Goal: Information Seeking & Learning: Learn about a topic

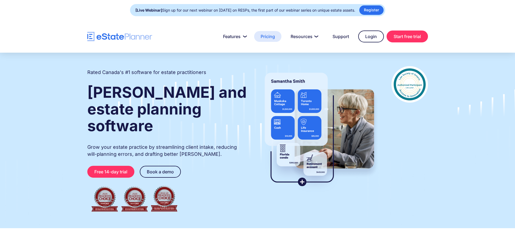
click at [271, 36] on link "Pricing" at bounding box center [267, 36] width 27 height 11
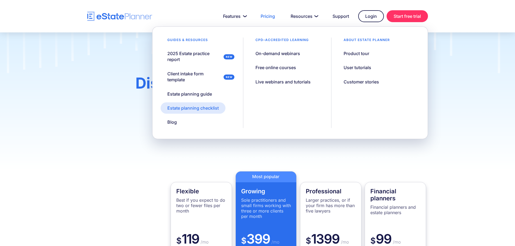
click at [200, 107] on div "Estate planning checklist" at bounding box center [192, 108] width 51 height 6
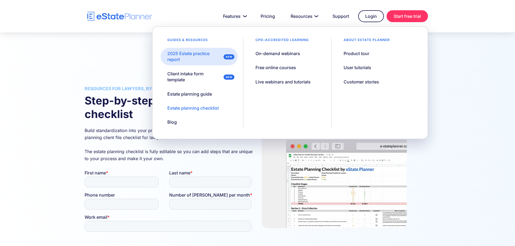
click at [190, 55] on div "2025 Estate practice report" at bounding box center [194, 57] width 54 height 12
